Goal: Task Accomplishment & Management: Use online tool/utility

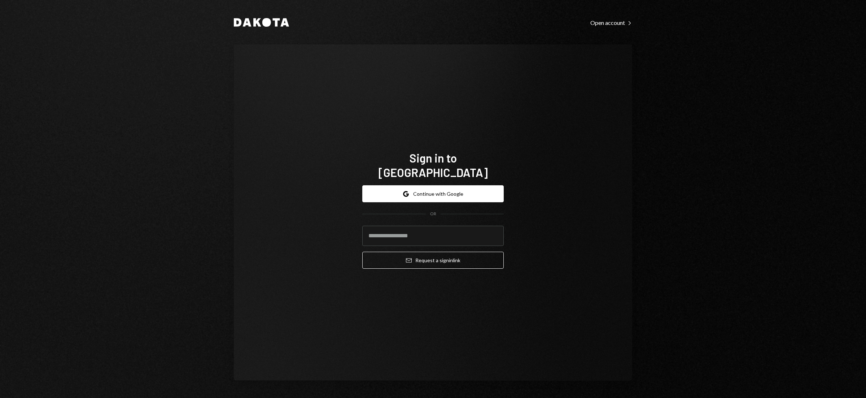
click at [418, 228] on input "email" at bounding box center [432, 235] width 141 height 20
type input "**********"
click at [413, 255] on button "Email Request a sign in link" at bounding box center [432, 259] width 141 height 17
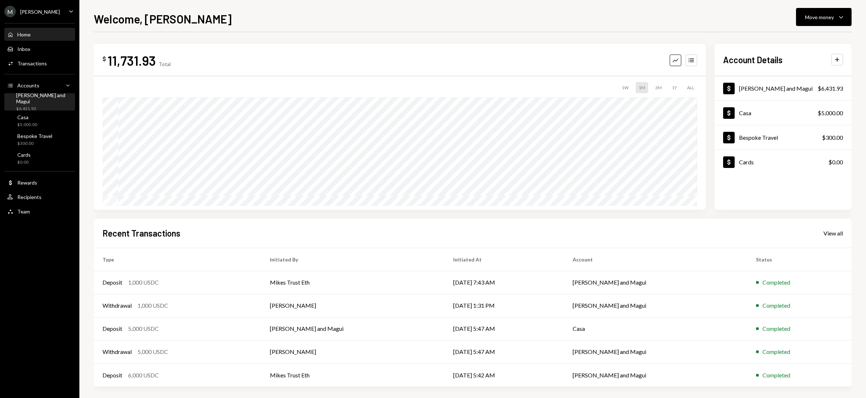
click at [31, 100] on div "[PERSON_NAME] and Magui" at bounding box center [44, 98] width 56 height 12
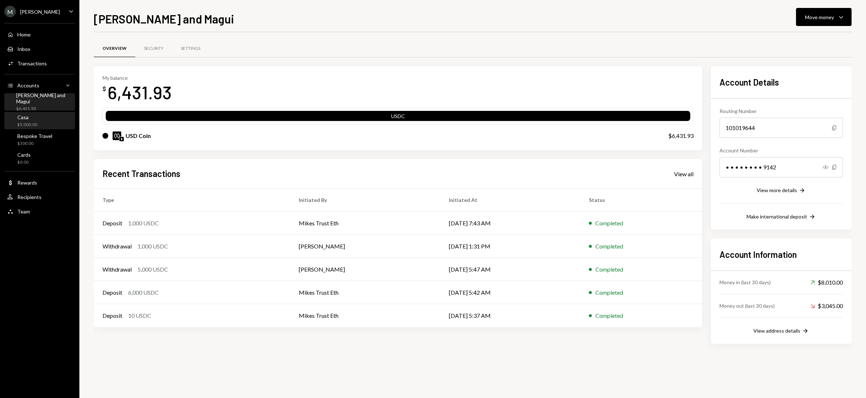
click at [41, 124] on div "Casa $5,000.00" at bounding box center [39, 121] width 65 height 14
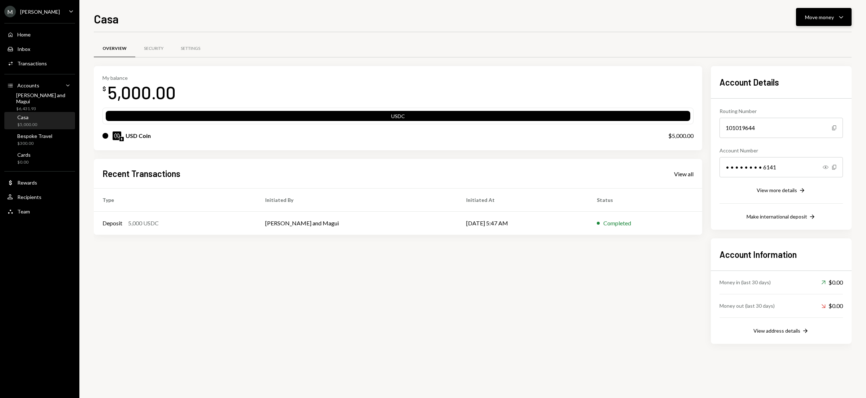
click at [819, 14] on div "Move money" at bounding box center [819, 17] width 29 height 8
click at [798, 92] on div "Swap stablecoins" at bounding box center [817, 94] width 53 height 8
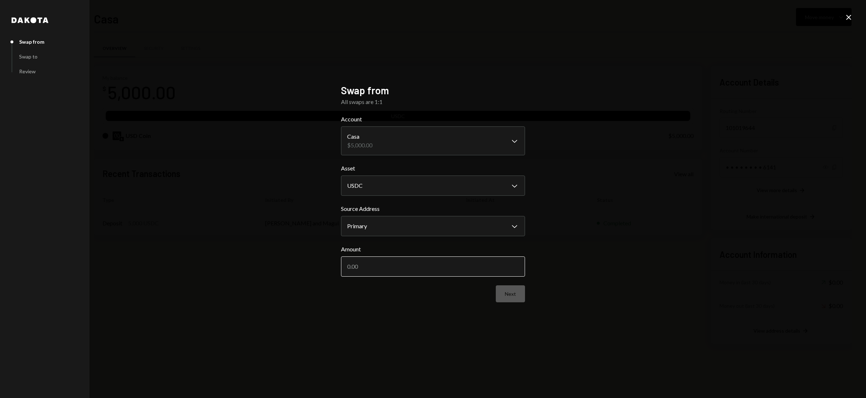
click at [407, 269] on input "Amount" at bounding box center [433, 266] width 184 height 20
type input "5000"
click at [508, 297] on button "Next" at bounding box center [510, 293] width 29 height 17
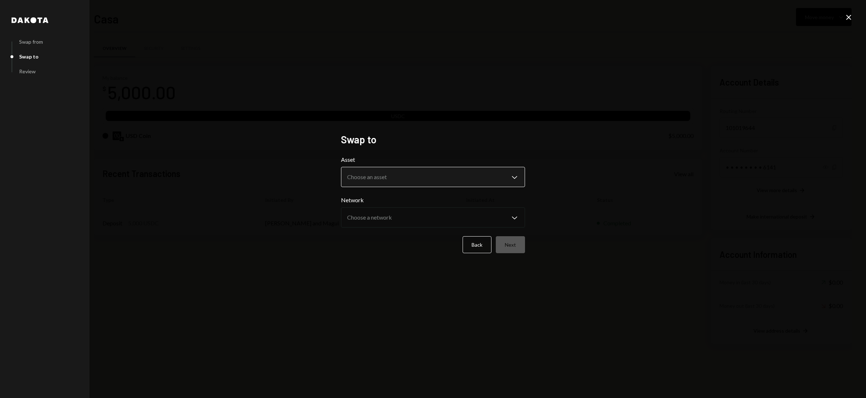
click at [422, 175] on body "**********" at bounding box center [433, 199] width 866 height 398
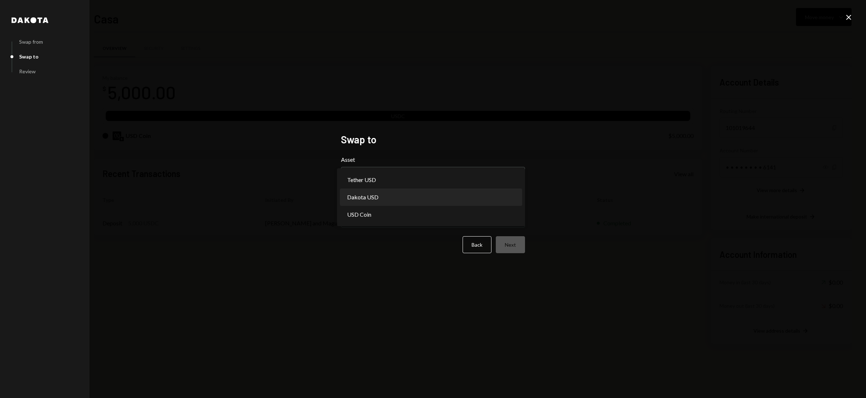
select select "*****"
click at [508, 242] on button "Next" at bounding box center [510, 244] width 29 height 17
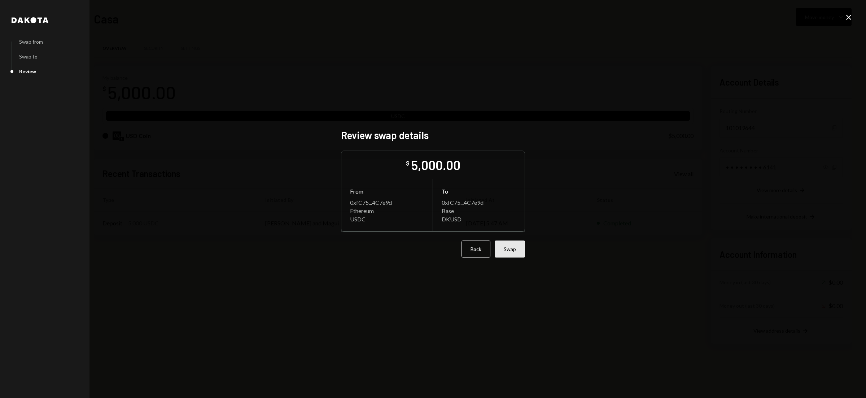
click at [501, 245] on button "Swap" at bounding box center [510, 248] width 30 height 17
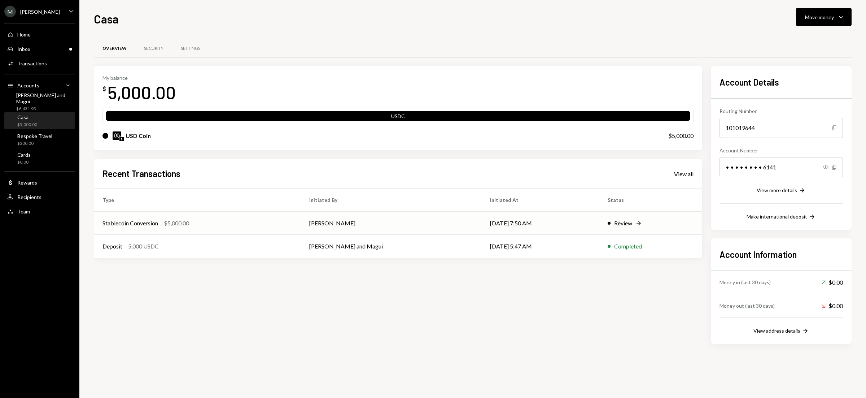
click at [616, 222] on div "Review" at bounding box center [623, 223] width 18 height 9
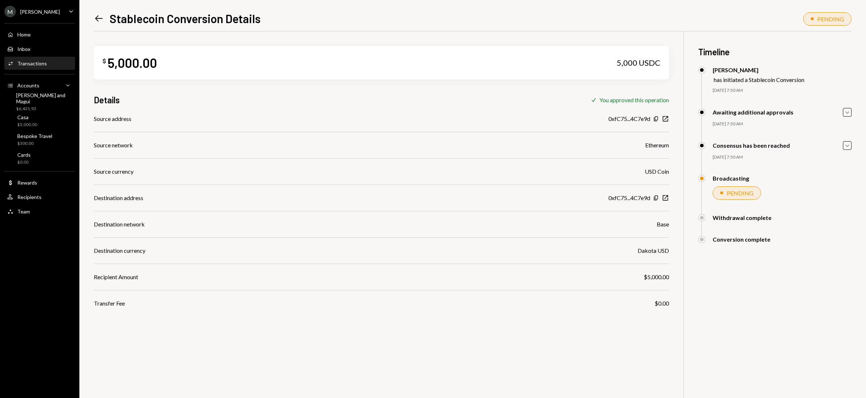
click at [97, 20] on icon at bounding box center [99, 19] width 8 height 6
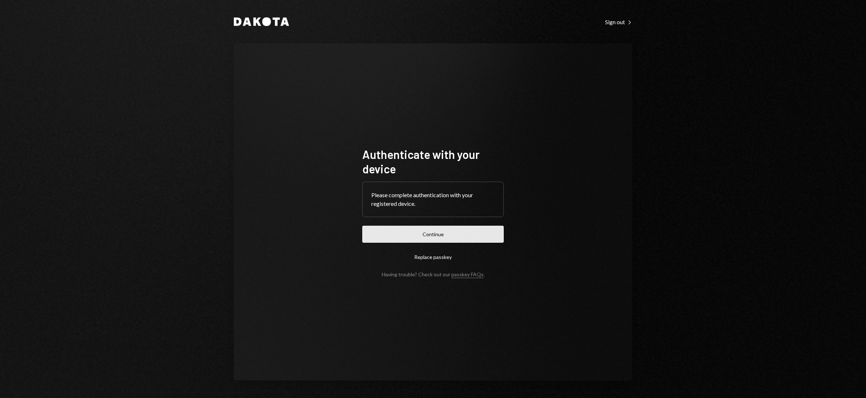
click at [442, 231] on button "Continue" at bounding box center [432, 233] width 141 height 17
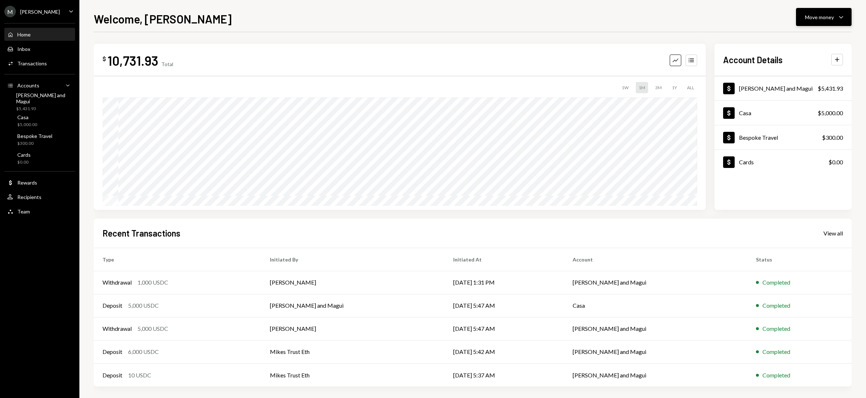
click at [829, 16] on div "Move money" at bounding box center [819, 17] width 29 height 8
click at [809, 69] on div "Deposit" at bounding box center [817, 72] width 53 height 8
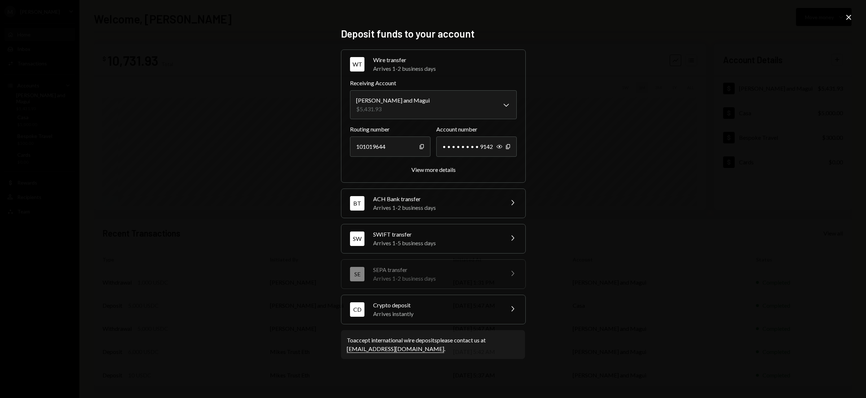
click at [418, 309] on div "Arrives instantly" at bounding box center [436, 313] width 126 height 9
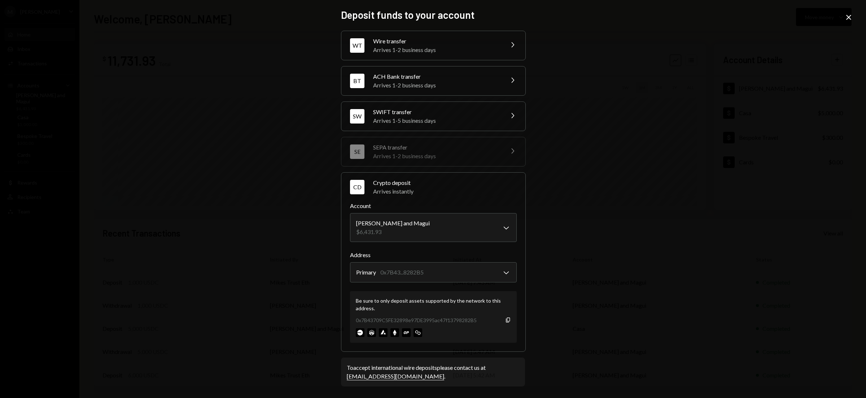
click at [279, 117] on div "**********" at bounding box center [433, 199] width 866 height 398
